Goal: Navigation & Orientation: Find specific page/section

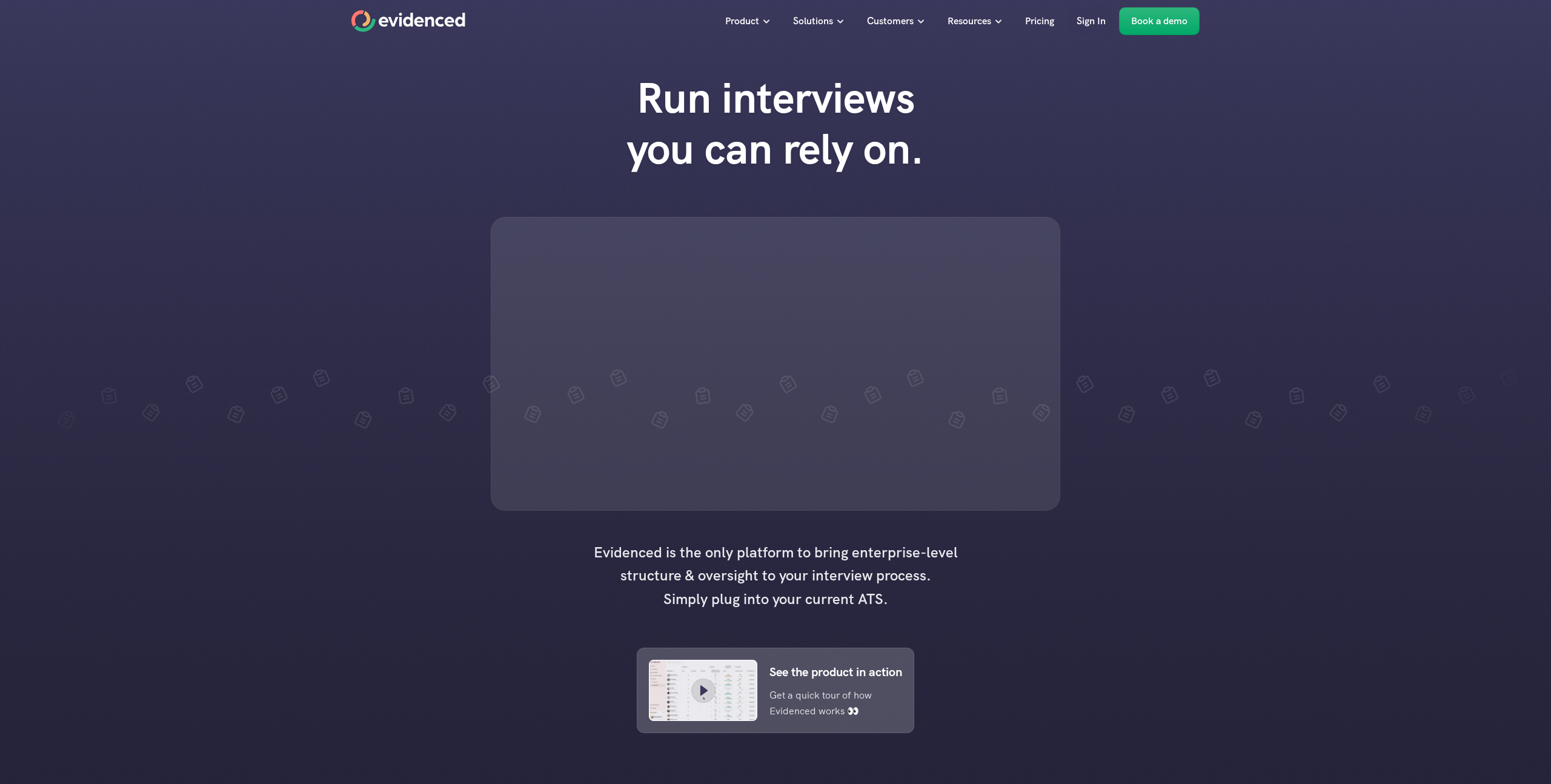
click at [1090, 22] on p "Sign In" at bounding box center [1091, 21] width 29 height 16
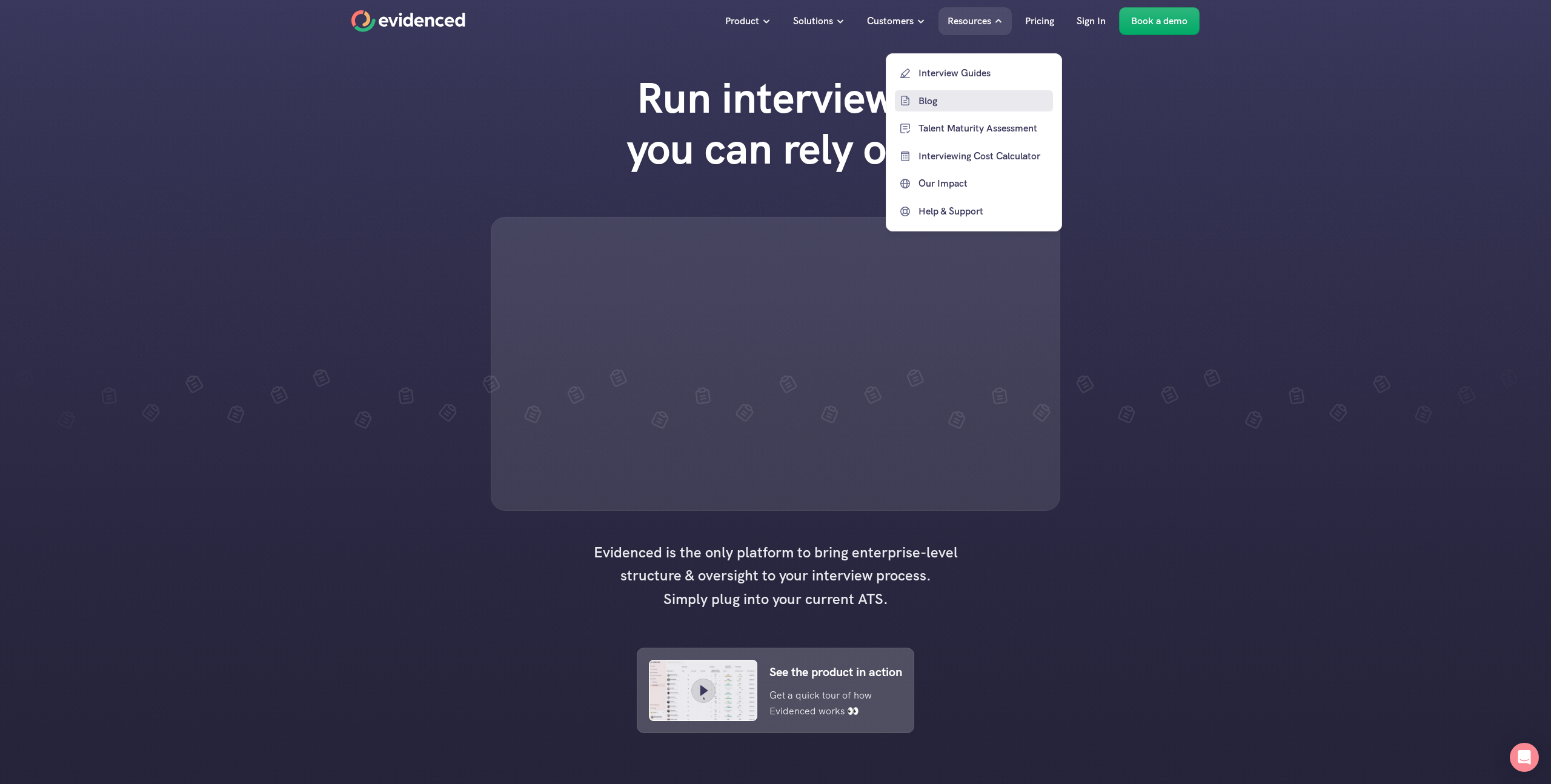
click at [992, 102] on p "Blog" at bounding box center [984, 101] width 131 height 16
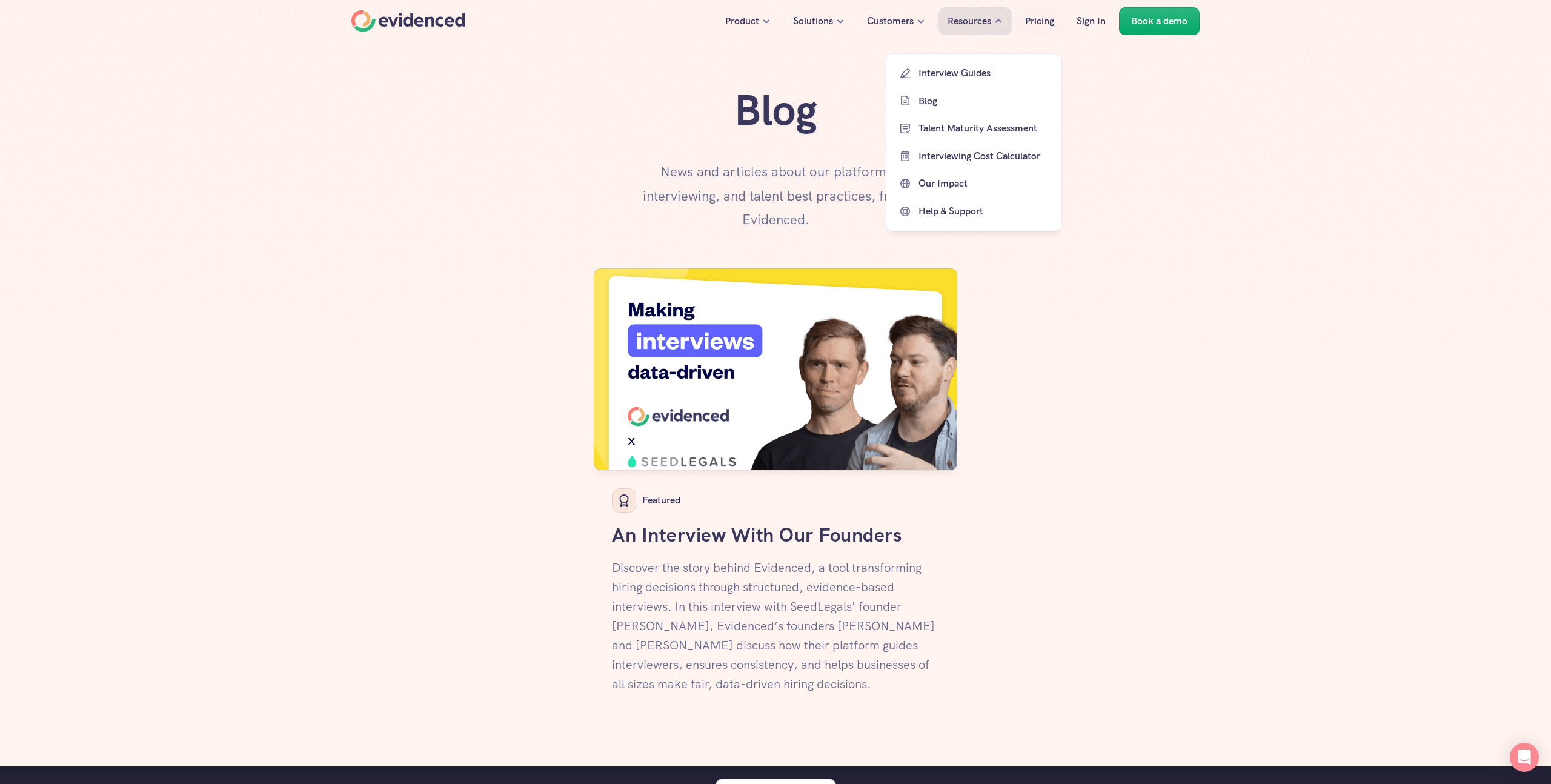
click at [972, 22] on p "Resources" at bounding box center [969, 21] width 44 height 16
click at [949, 73] on p "Interview Guides" at bounding box center [984, 74] width 131 height 16
